Goal: Information Seeking & Learning: Learn about a topic

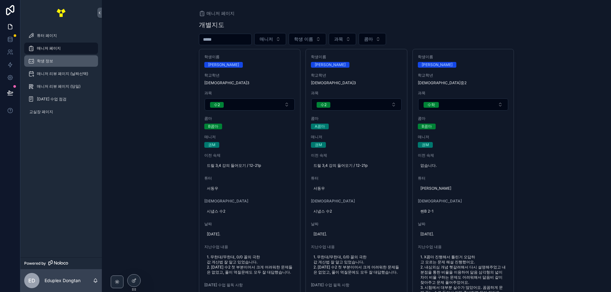
click at [51, 65] on div "학생 정보" at bounding box center [61, 61] width 66 height 10
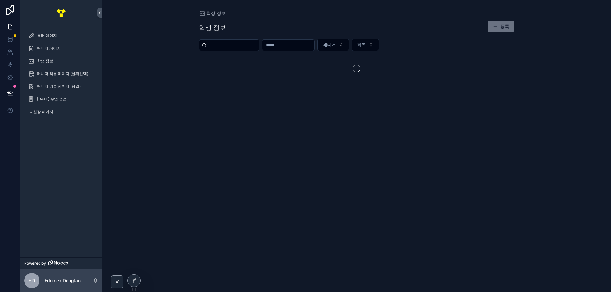
click at [314, 41] on input "scrollable content" at bounding box center [288, 45] width 52 height 9
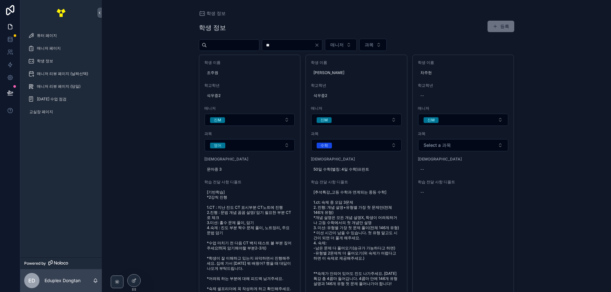
type input "**"
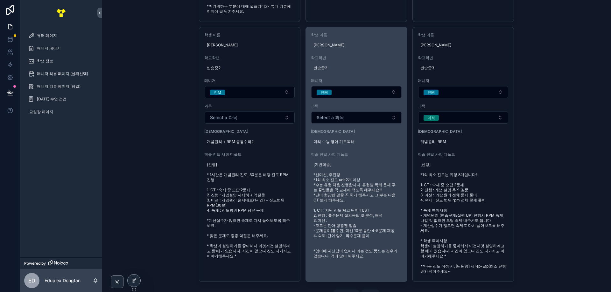
scroll to position [541, 0]
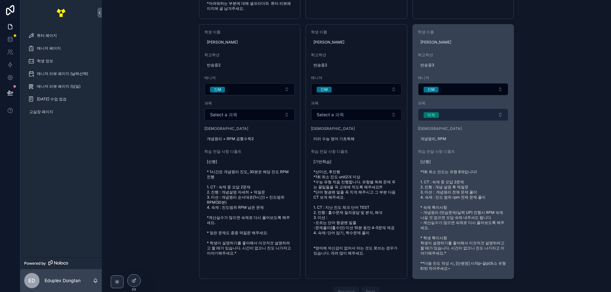
click at [449, 121] on button "미적" at bounding box center [463, 115] width 90 height 12
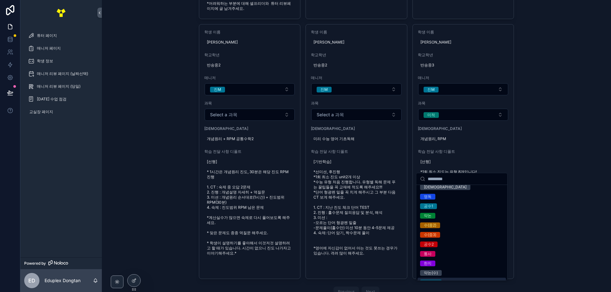
scroll to position [336, 0]
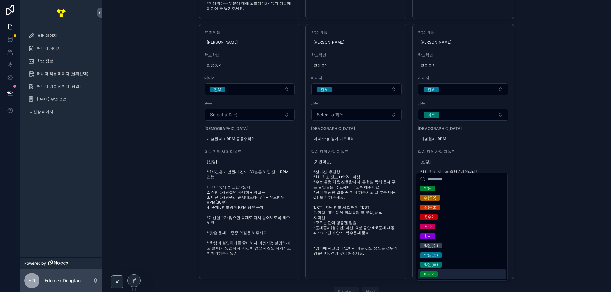
click at [441, 127] on div "미적2" at bounding box center [461, 275] width 88 height 10
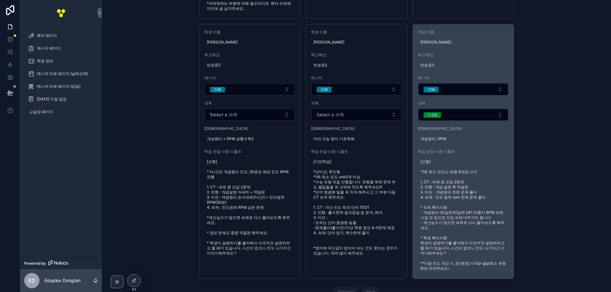
click at [439, 127] on div "학생 이름 [PERSON_NAME] 학교[PERSON_NAME] 반송중3 매니저 진M 과목 미적2 교재 개념원리, RPM 학습 전달 사항 디폴…" at bounding box center [462, 151] width 101 height 254
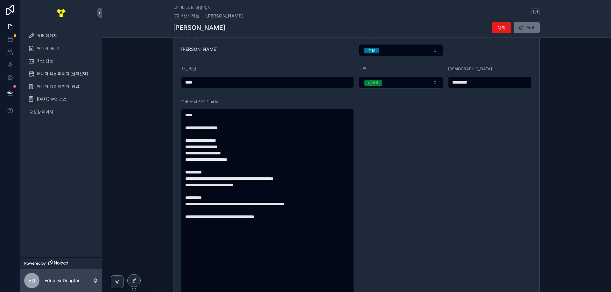
scroll to position [32, 0]
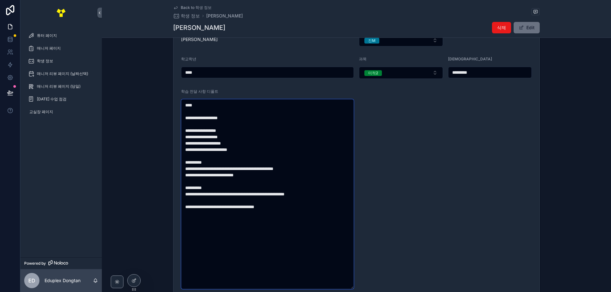
drag, startPoint x: 335, startPoint y: 227, endPoint x: 179, endPoint y: 98, distance: 202.4
click at [179, 98] on form "**********" at bounding box center [356, 157] width 366 height 280
